Goal: Task Accomplishment & Management: Complete application form

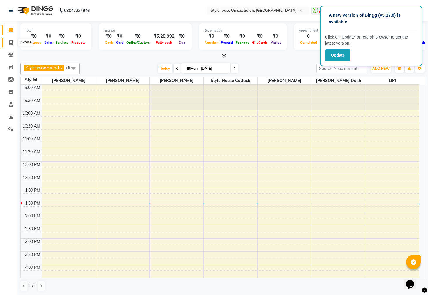
click at [9, 39] on span at bounding box center [11, 42] width 10 height 7
select select "service"
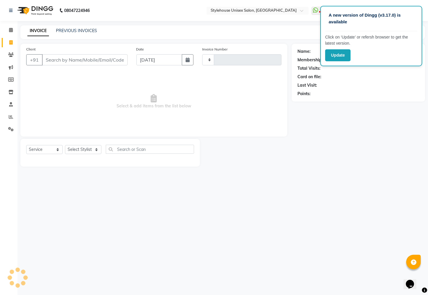
type input "2273"
select select "4222"
click at [79, 148] on select "Select Stylist" at bounding box center [83, 149] width 36 height 9
click at [65, 145] on select "Select Stylist Bharati [PERSON_NAME] [PERSON_NAME] [PERSON_NAME] LIPI [PERSON_N…" at bounding box center [83, 149] width 36 height 9
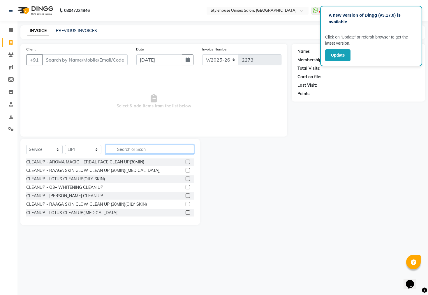
click at [117, 146] on input "text" at bounding box center [150, 148] width 88 height 9
click at [89, 149] on select "Select Stylist Bharati [PERSON_NAME] [PERSON_NAME] [PERSON_NAME] LIPI [PERSON_N…" at bounding box center [83, 149] width 36 height 9
select select "21976"
click at [65, 145] on select "Select Stylist Bharati [PERSON_NAME] [PERSON_NAME] [PERSON_NAME] LIPI [PERSON_N…" at bounding box center [83, 149] width 36 height 9
click at [120, 149] on input "text" at bounding box center [150, 148] width 88 height 9
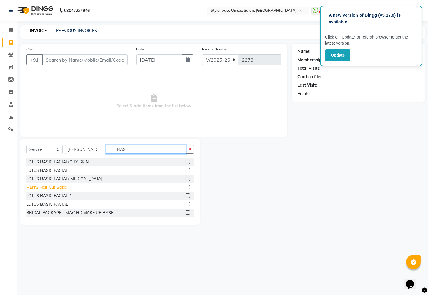
type input "BAS"
click at [44, 187] on div "MEN'S Hair Cut Basic" at bounding box center [46, 187] width 40 height 6
checkbox input "false"
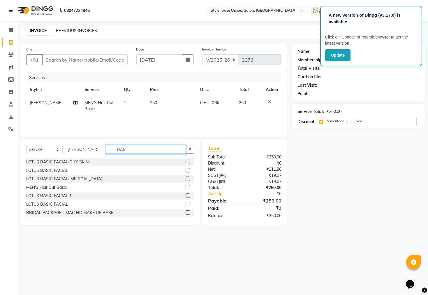
click at [132, 148] on input "BAS" at bounding box center [146, 148] width 80 height 9
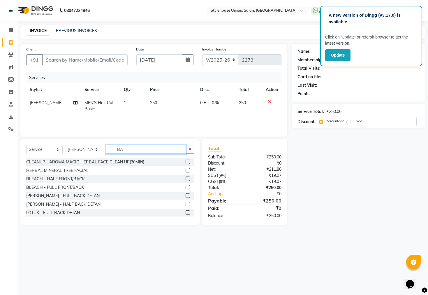
type input "B"
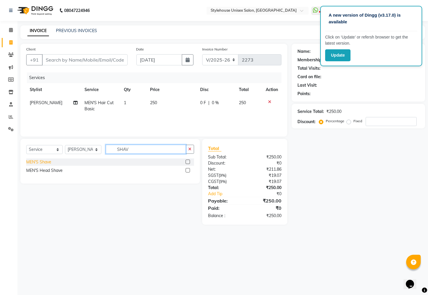
type input "SHAV"
click at [44, 162] on div "MEN'S Shave" at bounding box center [38, 162] width 25 height 6
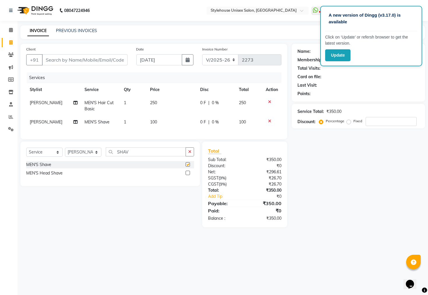
checkbox input "false"
click at [157, 156] on input "SHAV" at bounding box center [146, 151] width 80 height 9
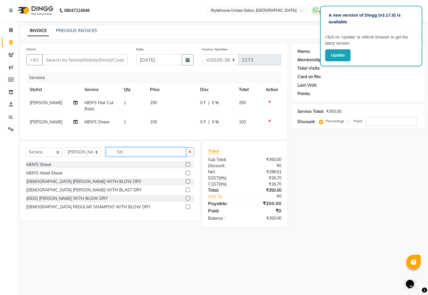
type input "S"
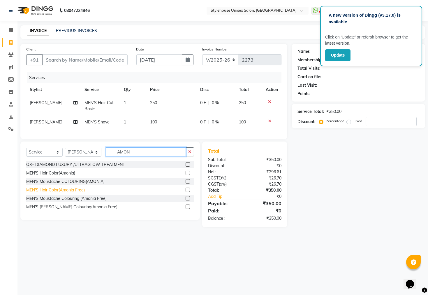
type input "AMON"
click at [71, 193] on div "MEN'S Hair Color(Amonia Free)" at bounding box center [55, 190] width 59 height 6
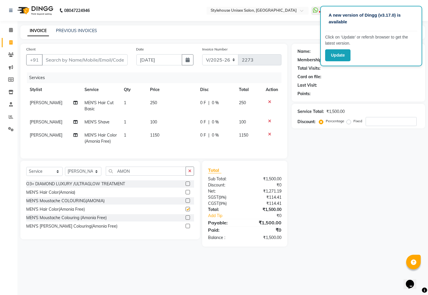
checkbox input "false"
click at [62, 64] on input "Client" at bounding box center [85, 59] width 86 height 11
type input "7"
type input "0"
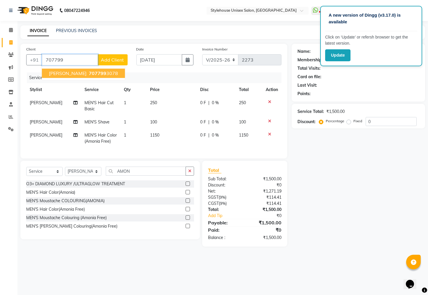
click at [85, 71] on span "[PERSON_NAME]" at bounding box center [68, 73] width 38 height 6
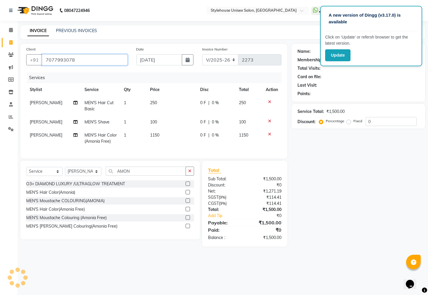
type input "7077993078"
select select "2: Object"
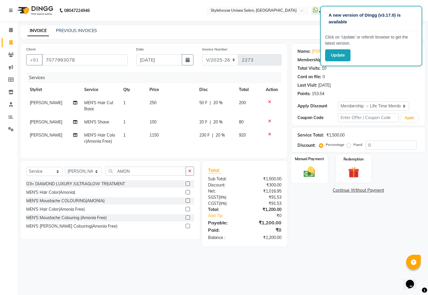
click at [307, 174] on img at bounding box center [309, 171] width 19 height 13
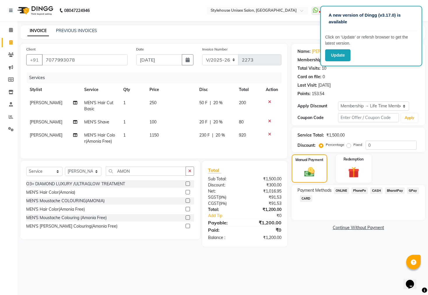
click at [358, 194] on span "PhonePe" at bounding box center [359, 190] width 17 height 7
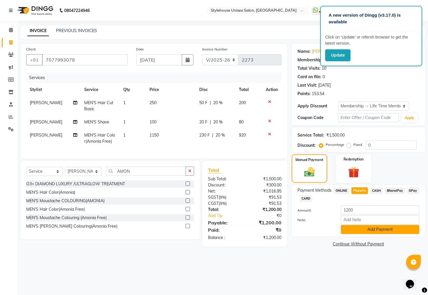
click at [352, 231] on button "Add Payment" at bounding box center [380, 229] width 78 height 9
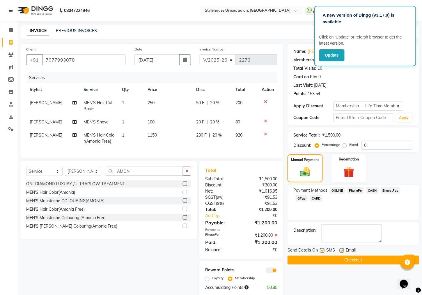
click at [348, 264] on button "Checkout" at bounding box center [354, 259] width 132 height 9
